Goal: Task Accomplishment & Management: Use online tool/utility

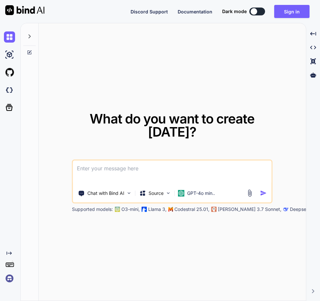
click at [8, 284] on div "Created with Pixso." at bounding box center [10, 162] width 20 height 278
click at [10, 278] on img at bounding box center [9, 278] width 11 height 11
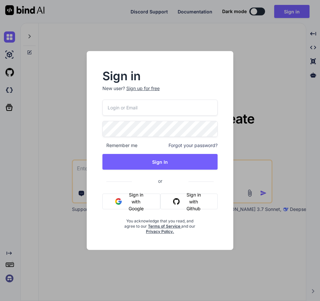
click at [139, 105] on input "email" at bounding box center [159, 108] width 115 height 16
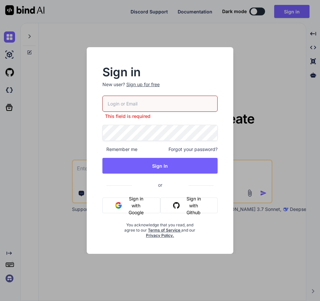
paste input "khanocp@gmail.com"
type input "khanocp@gmail.com"
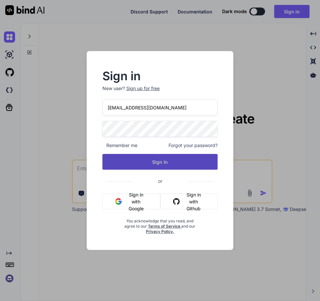
click at [184, 164] on button "Sign In" at bounding box center [159, 162] width 115 height 16
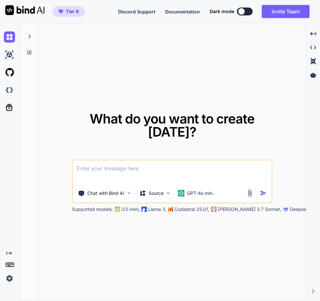
click at [11, 274] on img at bounding box center [9, 278] width 11 height 11
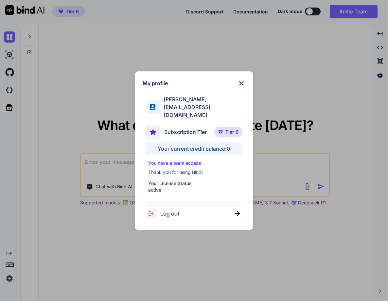
click at [179, 211] on span "Log out" at bounding box center [169, 213] width 19 height 8
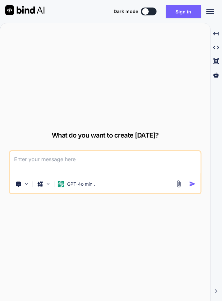
type textarea "x"
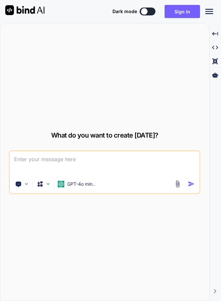
click at [220, 134] on div "What do you want to create [DATE]? Chat with Bind AI Source GPT-4o min.. Suppor…" at bounding box center [110, 162] width 221 height 278
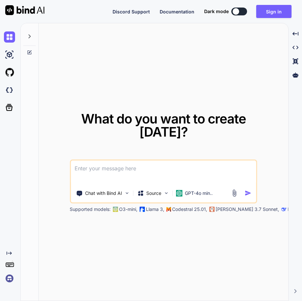
click at [186, 268] on div "What do you want to create today? Chat with Bind AI Source GPT-4o min.. Support…" at bounding box center [164, 162] width 250 height 278
